Goal: Information Seeking & Learning: Learn about a topic

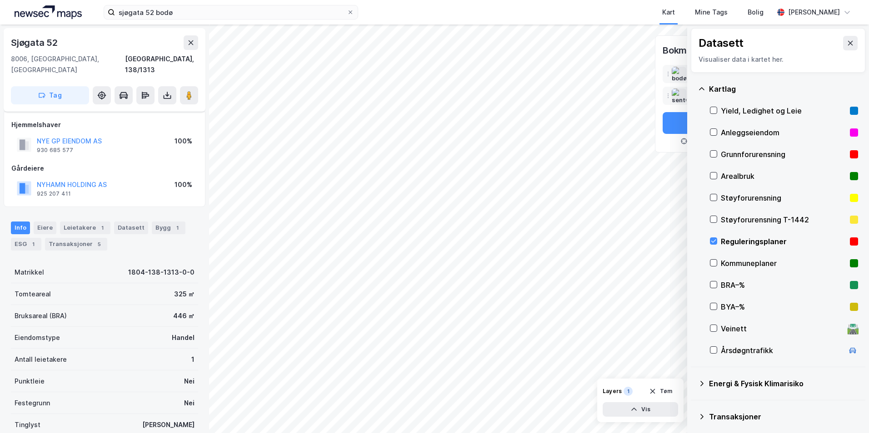
scroll to position [61, 0]
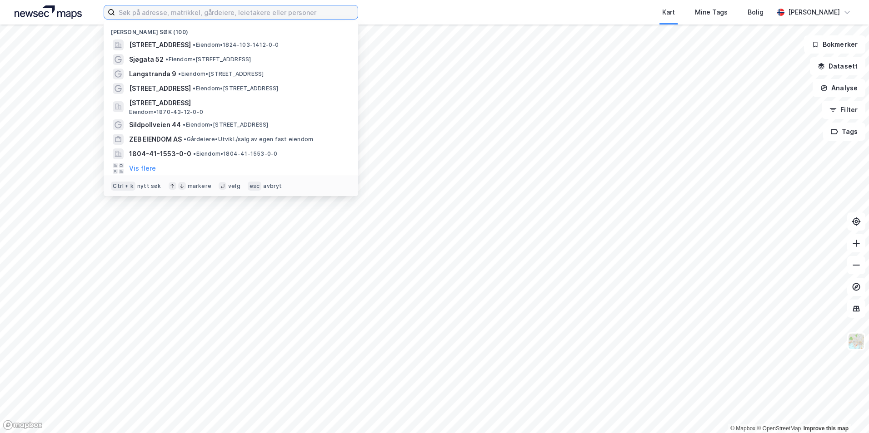
click at [159, 13] on input at bounding box center [236, 12] width 243 height 14
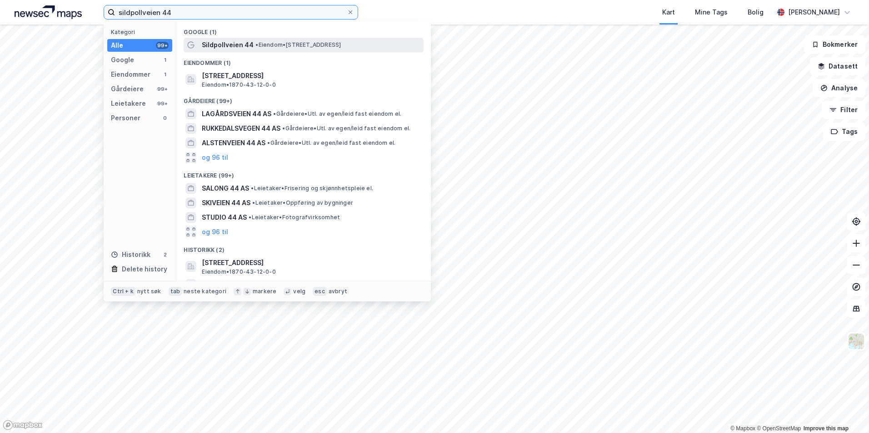
type input "sildpollveien 44"
click at [237, 44] on span "Sildpollveien 44" at bounding box center [228, 45] width 52 height 11
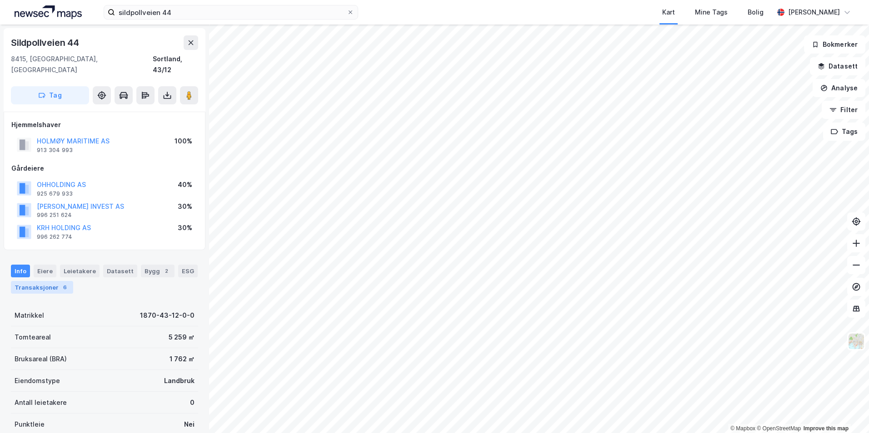
click at [36, 281] on div "Transaksjoner 6" at bounding box center [42, 287] width 62 height 13
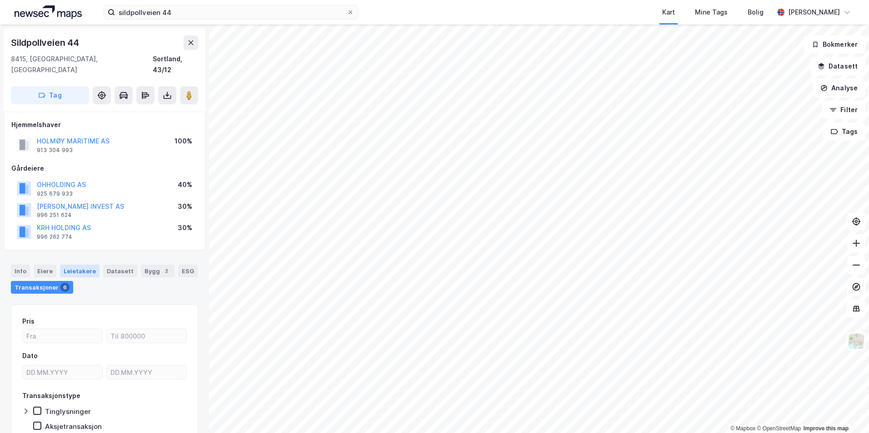
click at [73, 265] on div "Leietakere" at bounding box center [80, 271] width 40 height 13
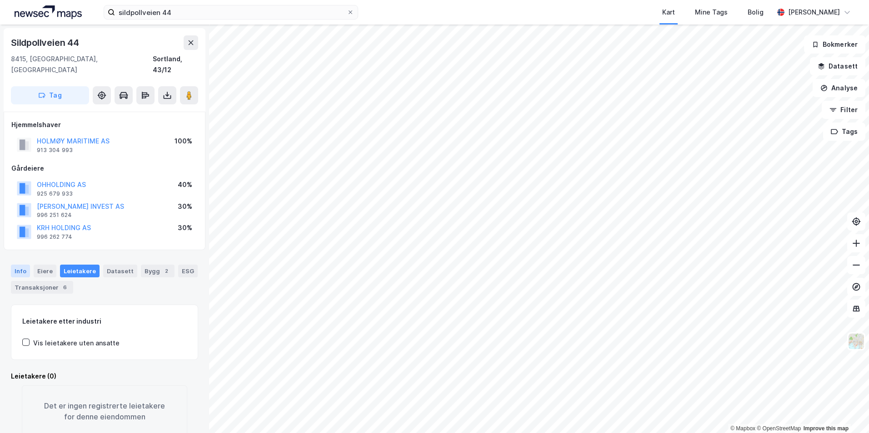
click at [16, 265] on div "Info" at bounding box center [20, 271] width 19 height 13
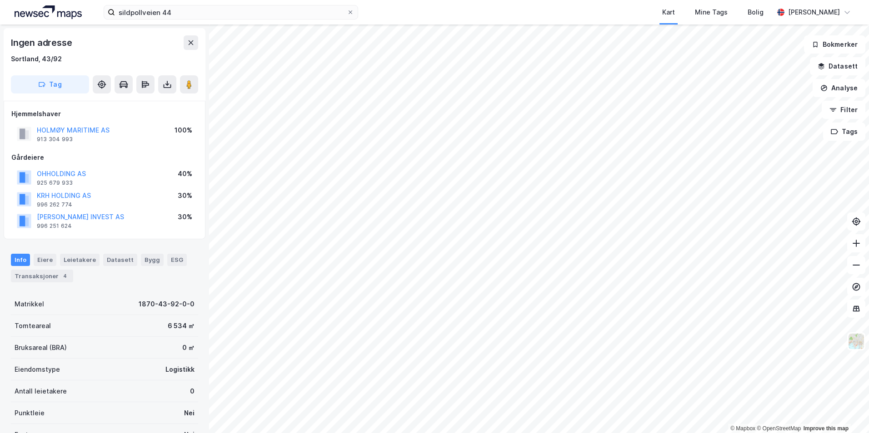
scroll to position [1, 0]
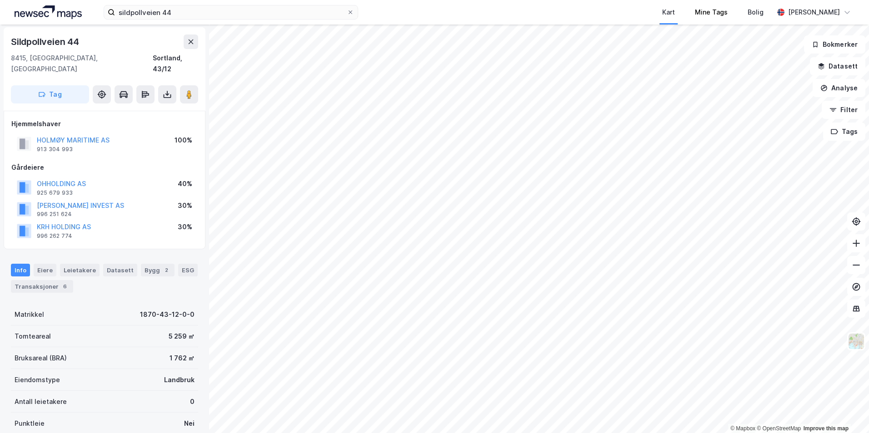
scroll to position [1, 0]
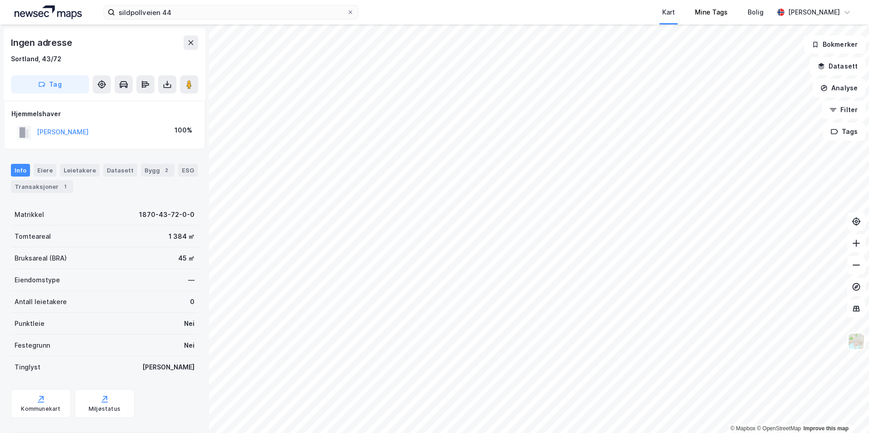
scroll to position [1, 0]
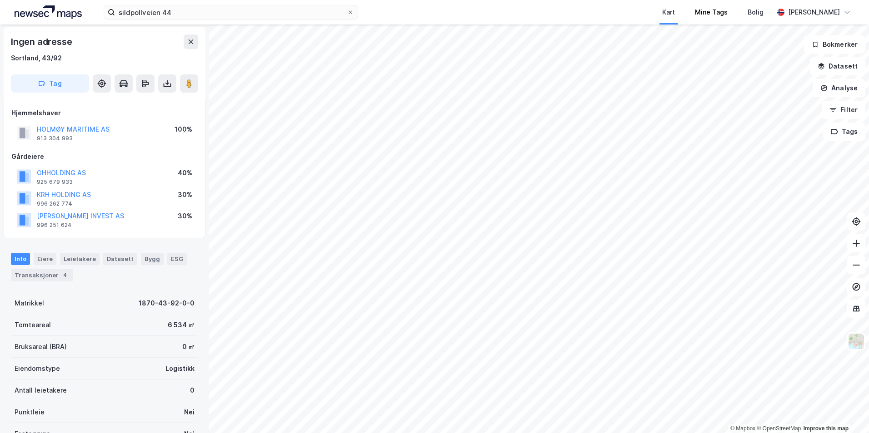
scroll to position [1, 0]
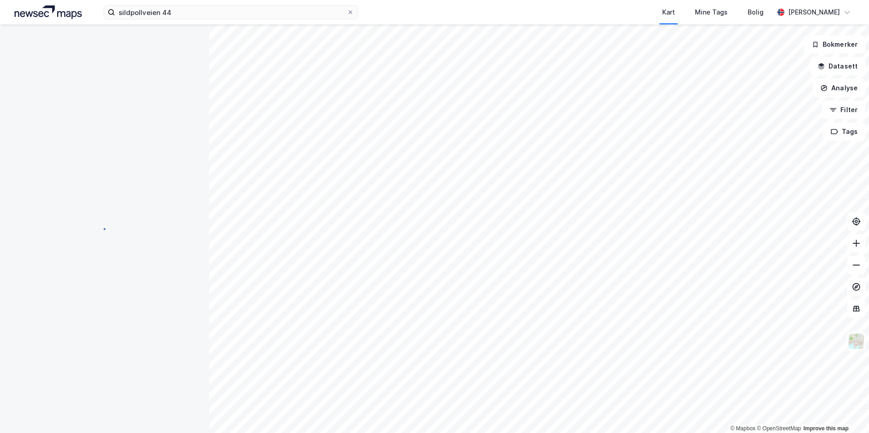
scroll to position [2, 0]
